Goal: Find specific page/section: Find specific page/section

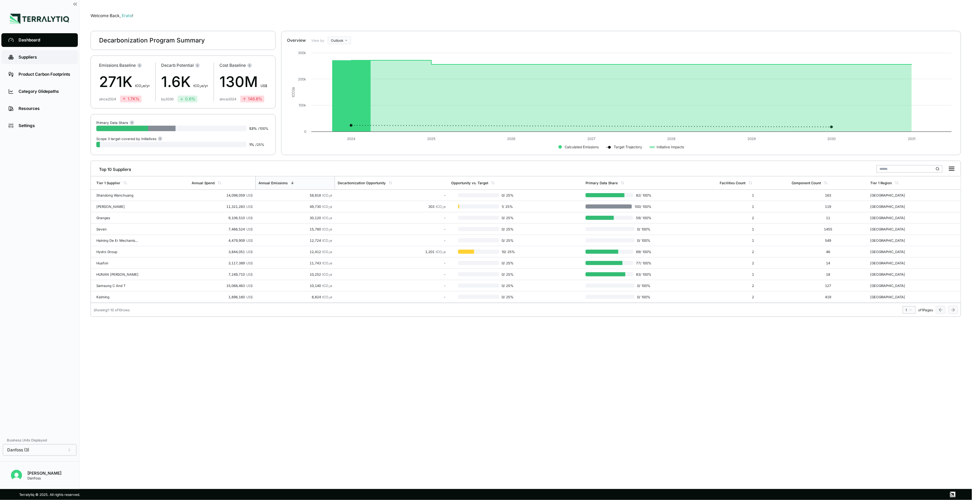
click at [39, 56] on div "Suppliers" at bounding box center [45, 56] width 52 height 5
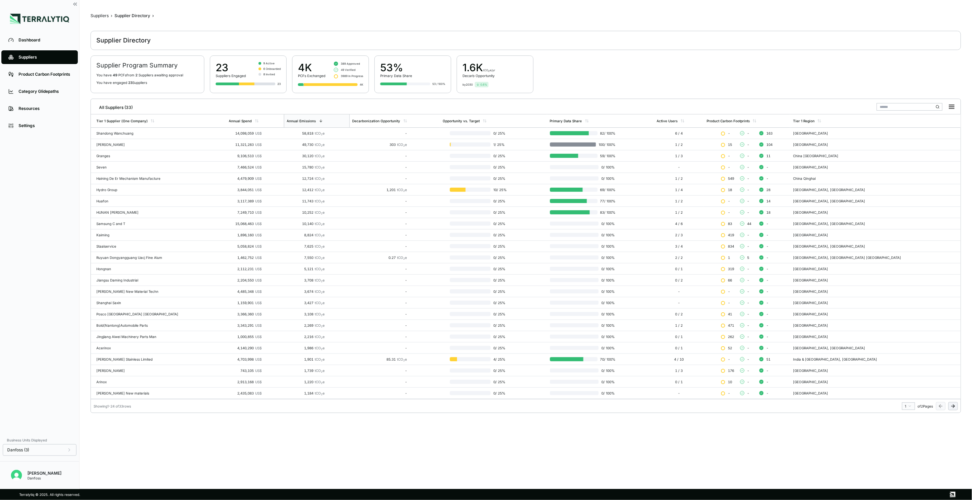
click at [952, 406] on icon at bounding box center [952, 406] width 5 height 5
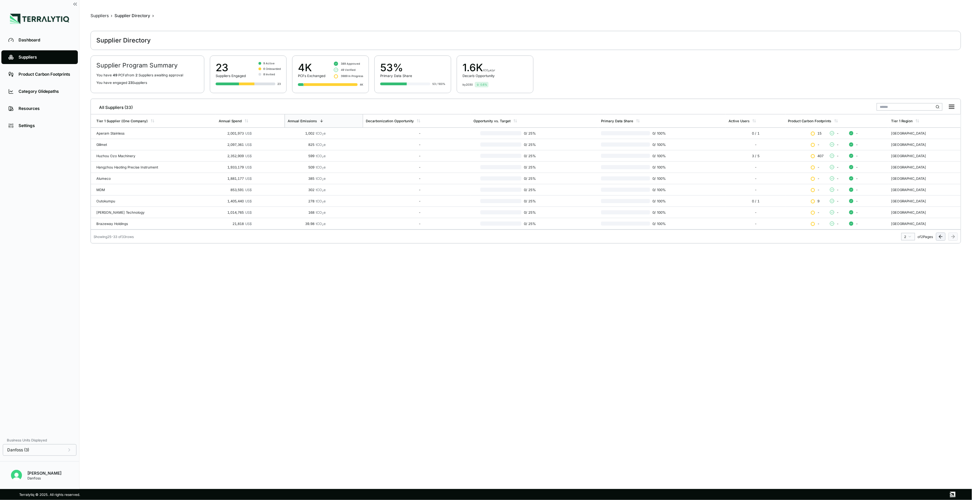
click at [938, 238] on icon at bounding box center [940, 236] width 5 height 5
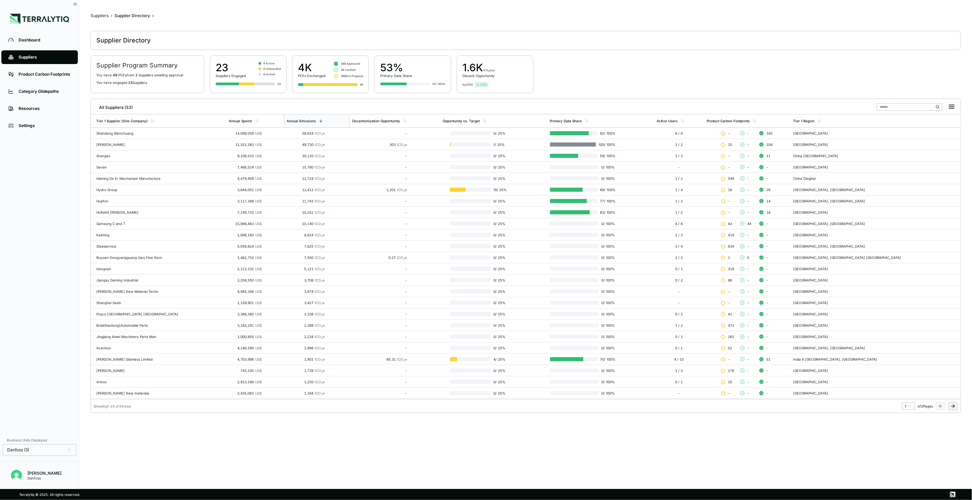
click at [948, 405] on button at bounding box center [953, 406] width 10 height 8
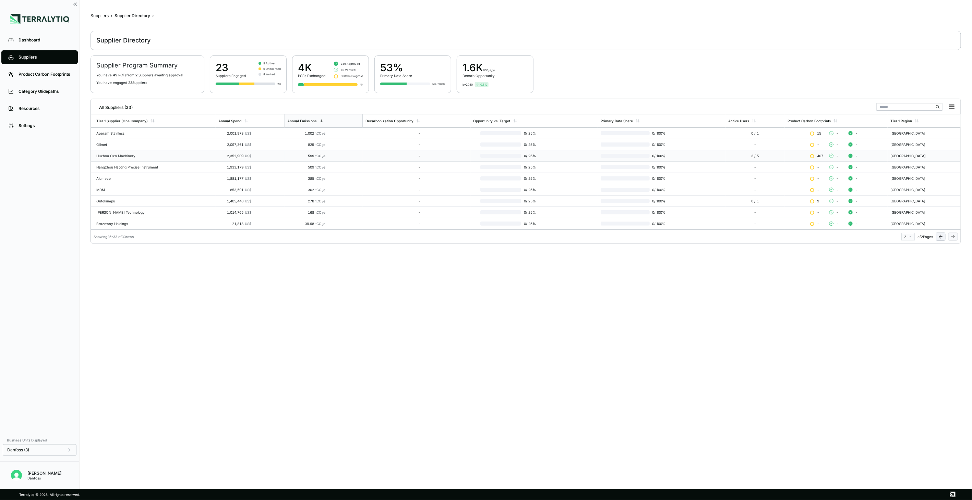
click at [119, 158] on div "Huzhou Ozo Machinery" at bounding box center [154, 156] width 117 height 4
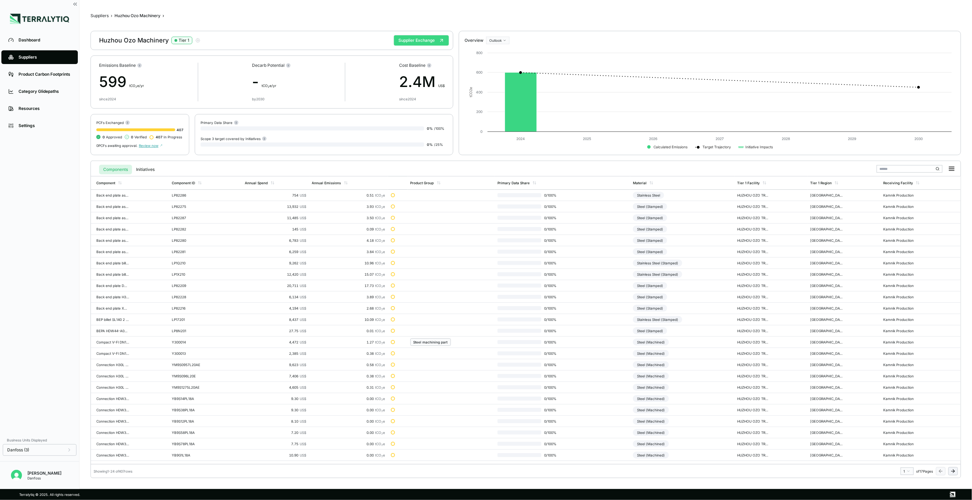
click at [413, 42] on button "Supplier Exchange" at bounding box center [421, 40] width 55 height 10
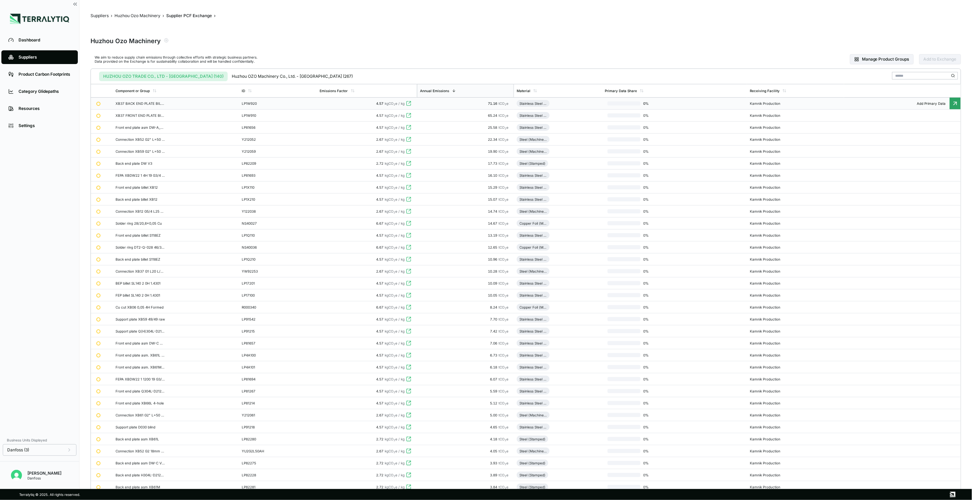
click at [445, 101] on td "71.16 tCO 2 e" at bounding box center [465, 104] width 97 height 12
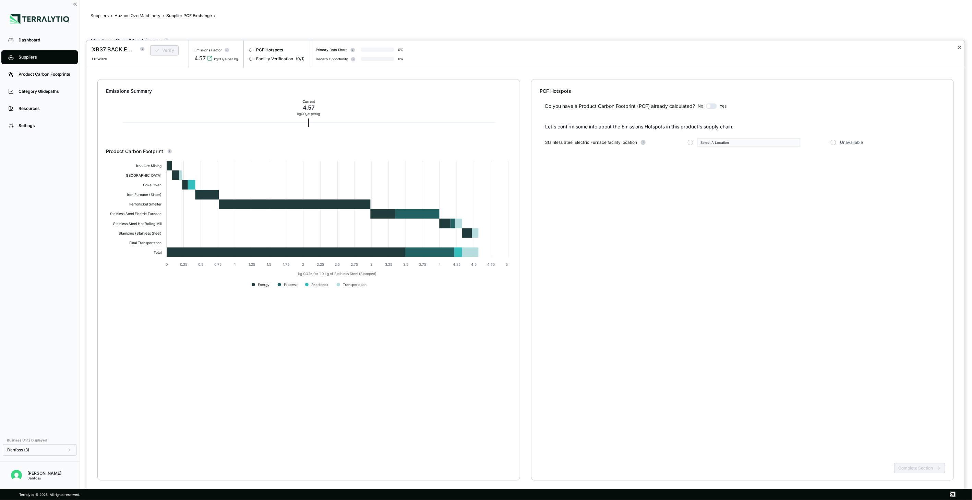
click at [961, 46] on button "✕" at bounding box center [959, 47] width 4 height 8
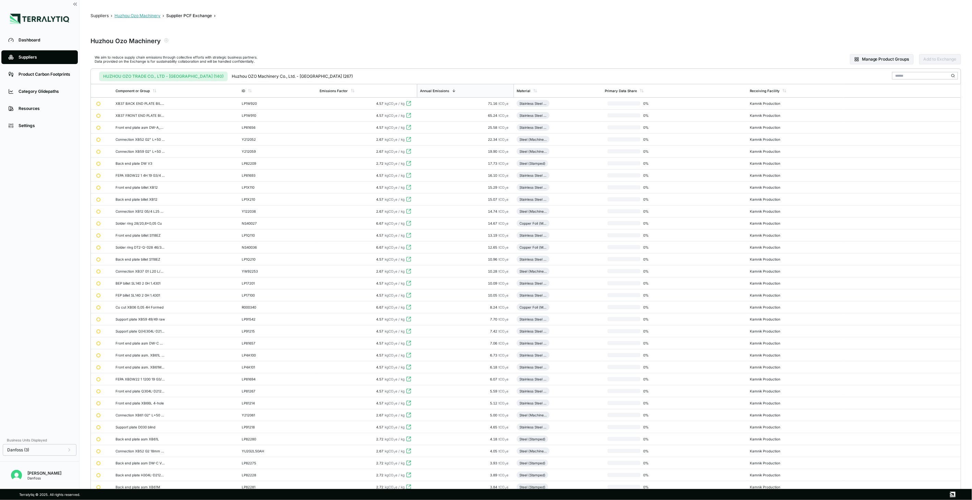
click at [139, 17] on button "Huzhou Ozo Machinery" at bounding box center [137, 15] width 46 height 5
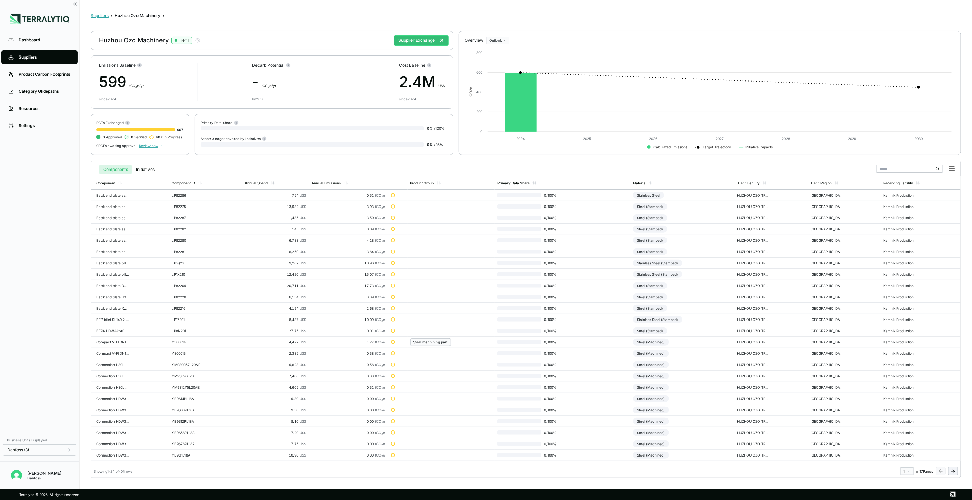
click at [103, 15] on button "Suppliers" at bounding box center [99, 15] width 18 height 5
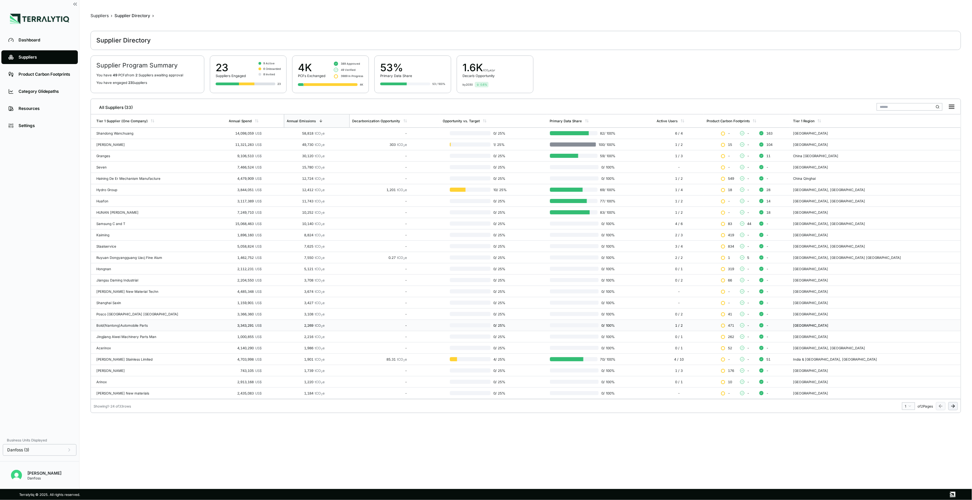
click at [103, 324] on div "Bold(Nantong)Automobile Parts" at bounding box center [159, 325] width 127 height 4
